Goal: Find specific page/section

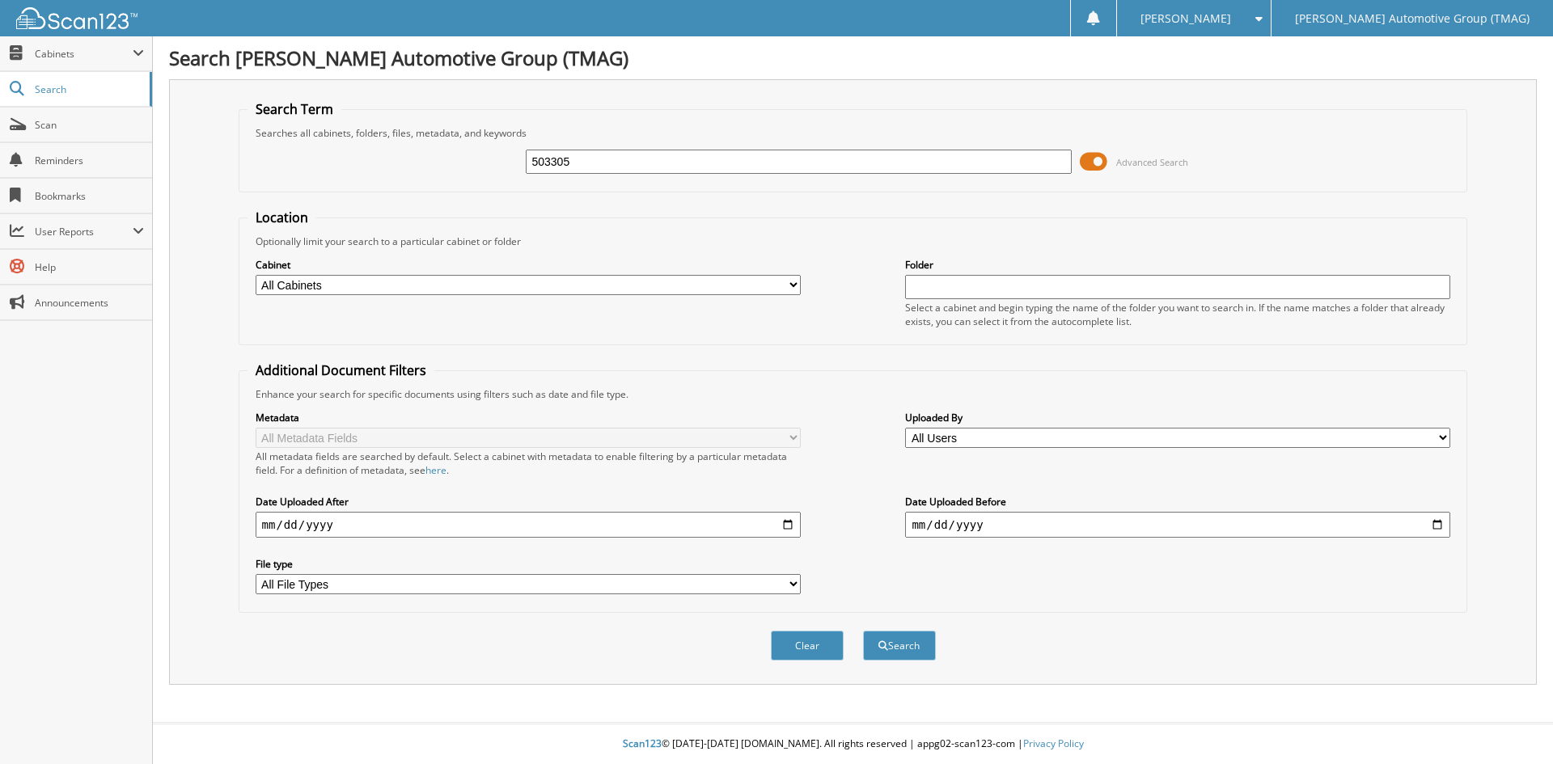
type input "503305"
click at [863, 631] on button "Search" at bounding box center [899, 646] width 73 height 30
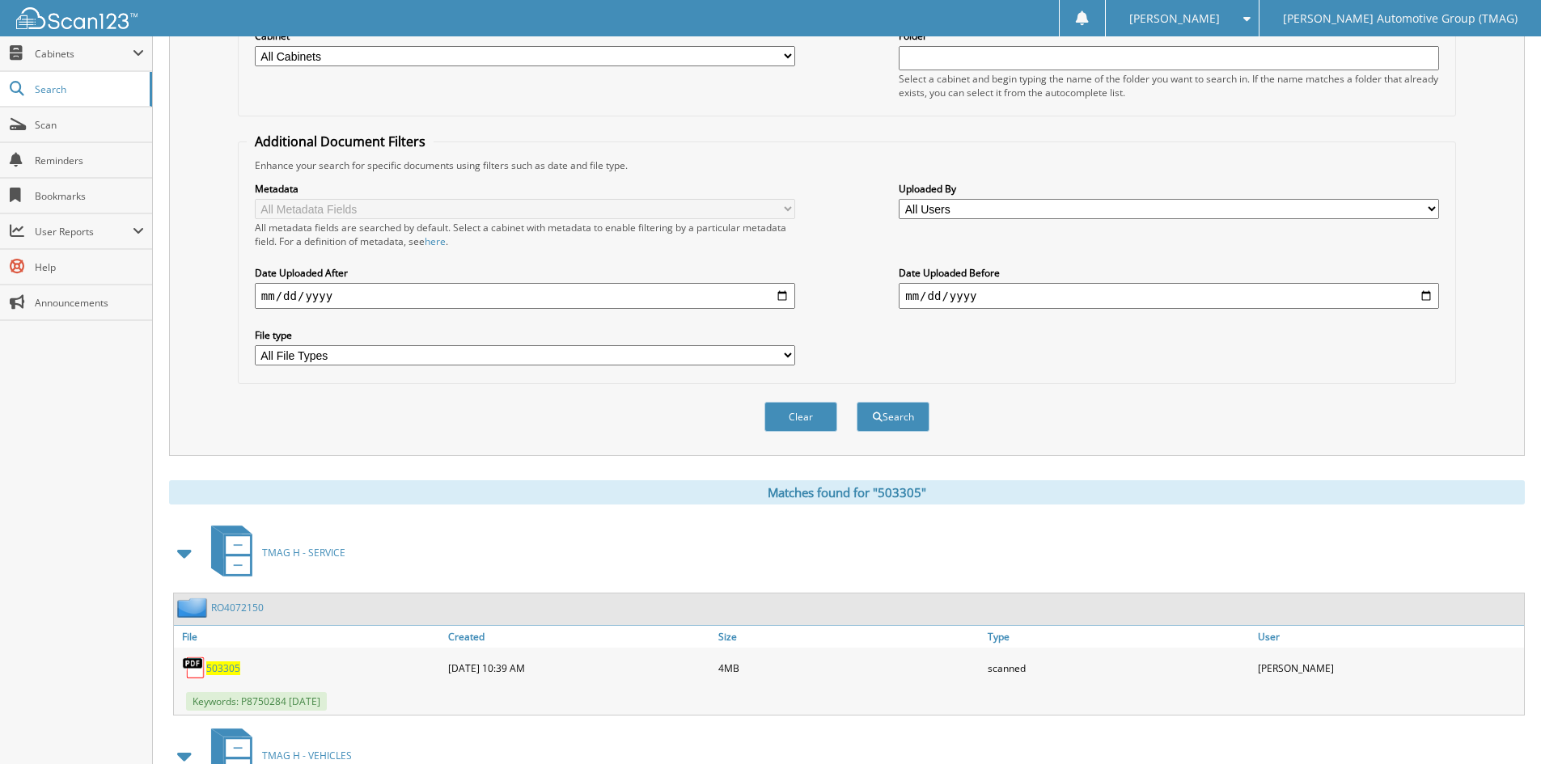
scroll to position [324, 0]
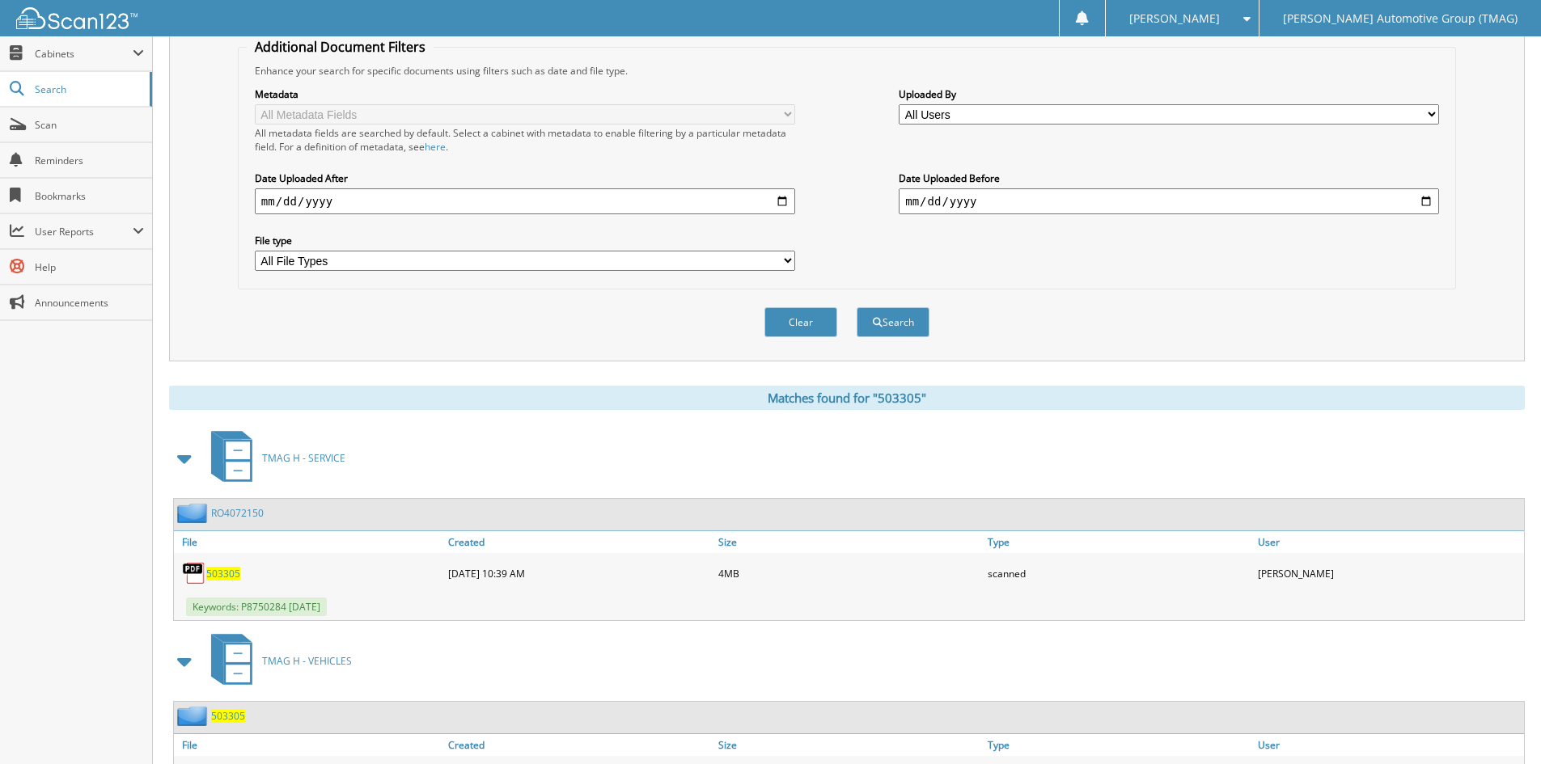
click at [223, 715] on span "503305" at bounding box center [228, 716] width 34 height 14
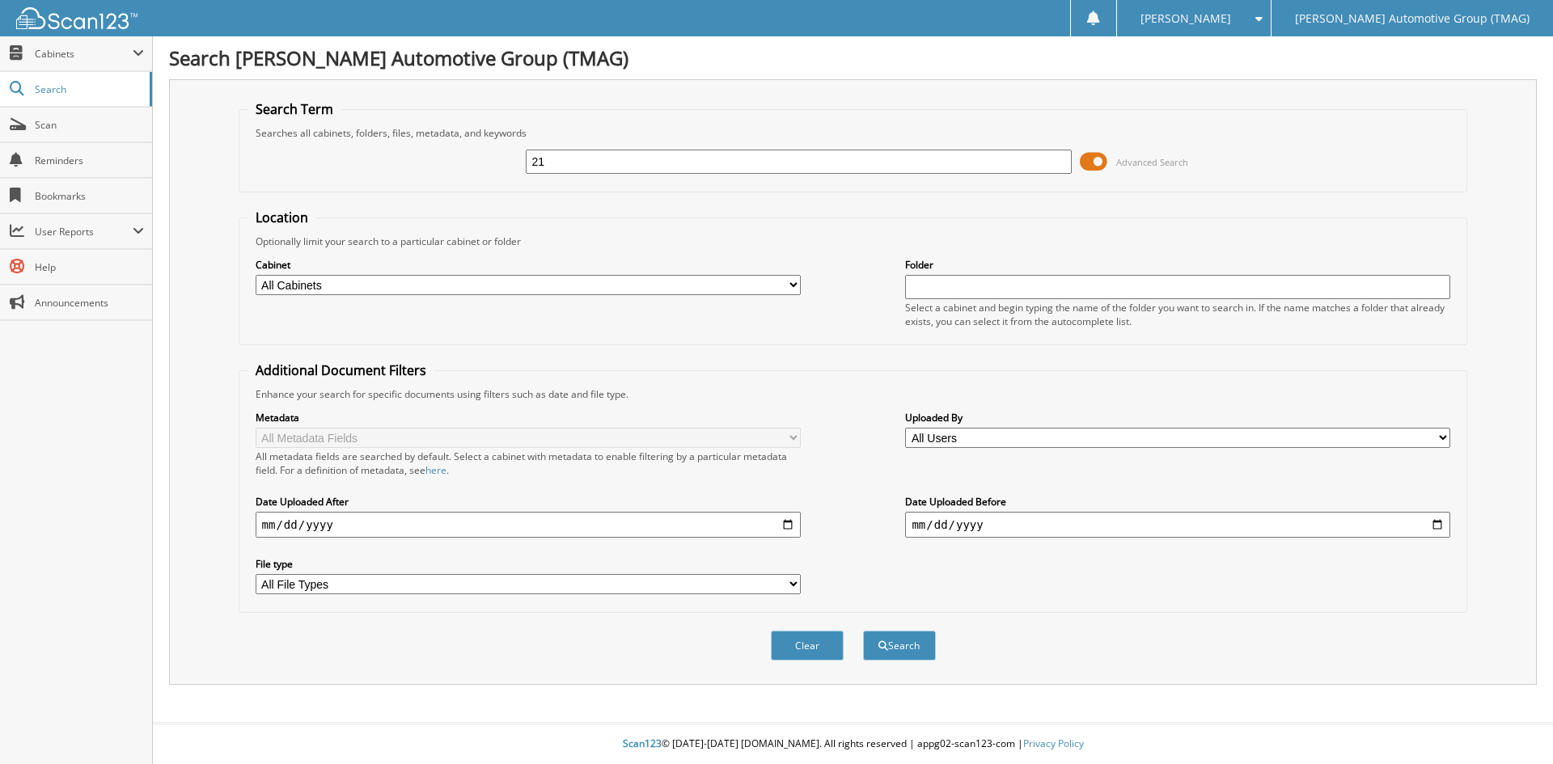
type input "2"
type input "721841v"
click at [863, 631] on button "Search" at bounding box center [899, 646] width 73 height 30
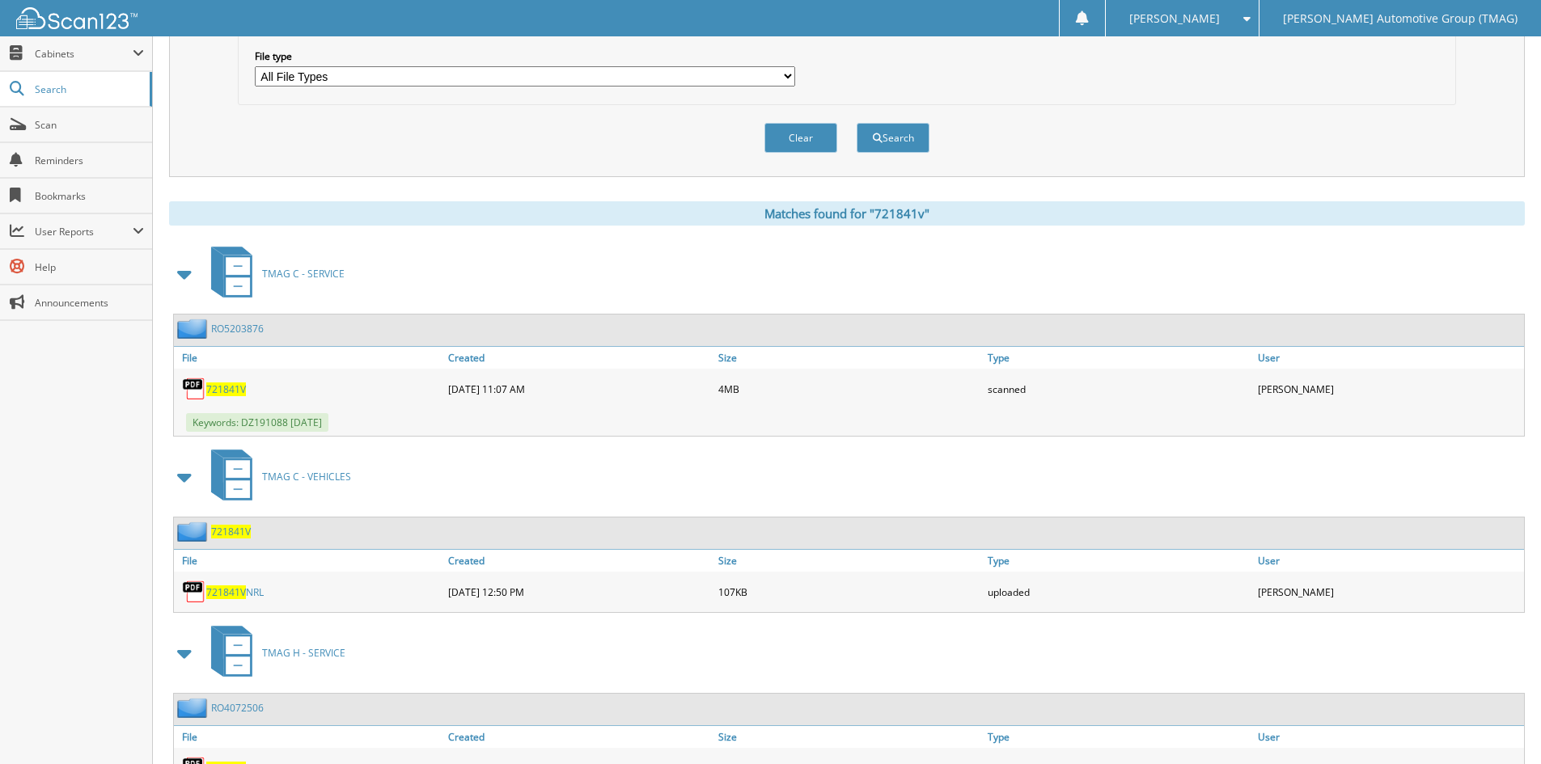
scroll to position [609, 0]
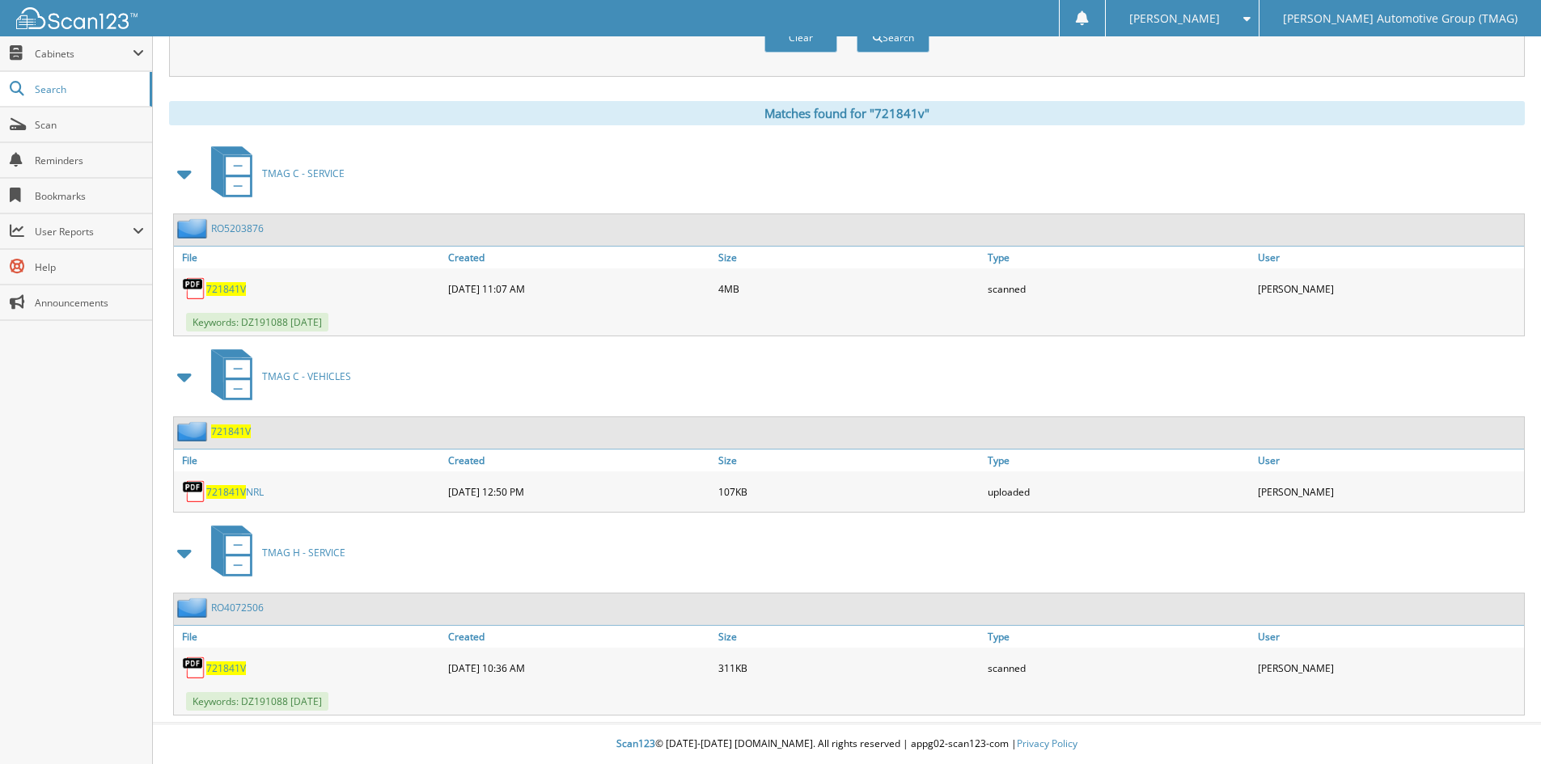
click at [236, 426] on span "721841V" at bounding box center [231, 432] width 40 height 14
